Goal: Task Accomplishment & Management: Use online tool/utility

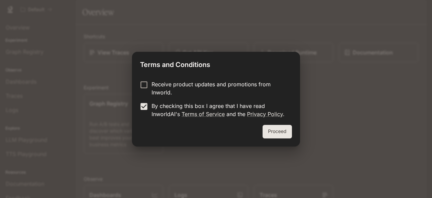
click at [282, 133] on button "Proceed" at bounding box center [277, 132] width 29 height 14
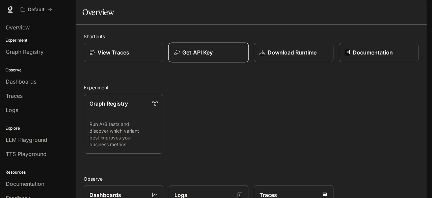
click at [197, 56] on p "Get API Key" at bounding box center [197, 52] width 30 height 8
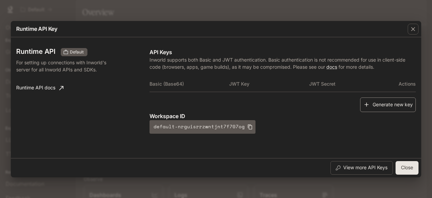
click at [396, 101] on button "Generate new key" at bounding box center [388, 104] width 56 height 15
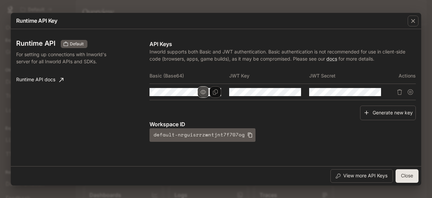
click at [201, 89] on button "button" at bounding box center [203, 91] width 11 height 11
click at [213, 93] on icon "Copy Basic (Base64)" at bounding box center [215, 91] width 5 height 5
click at [214, 93] on icon "Copy Basic (Base64)" at bounding box center [215, 91] width 5 height 5
click at [98, 75] on div "Runtime API Default For setting up connections with Inworld's server for all In…" at bounding box center [82, 91] width 133 height 102
